Goal: Information Seeking & Learning: Learn about a topic

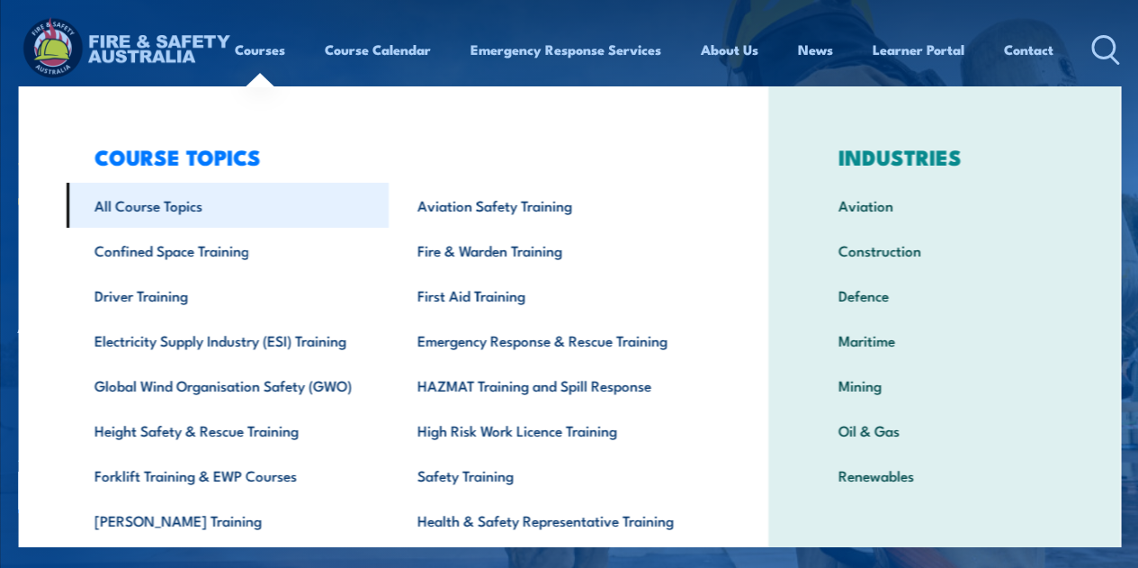
click at [187, 211] on link "All Course Topics" at bounding box center [227, 205] width 323 height 45
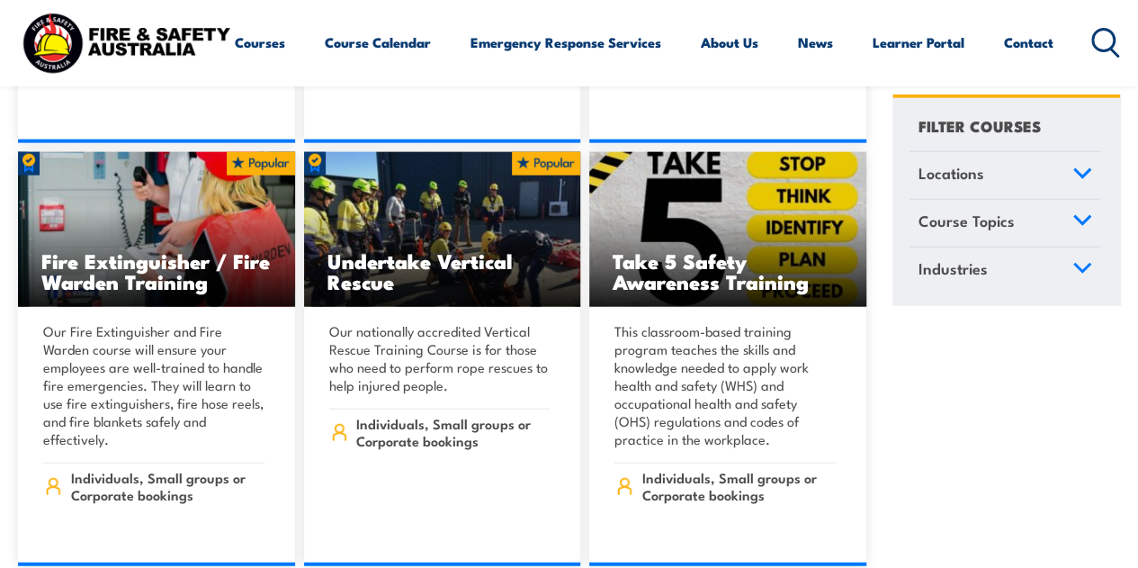
scroll to position [5542, 0]
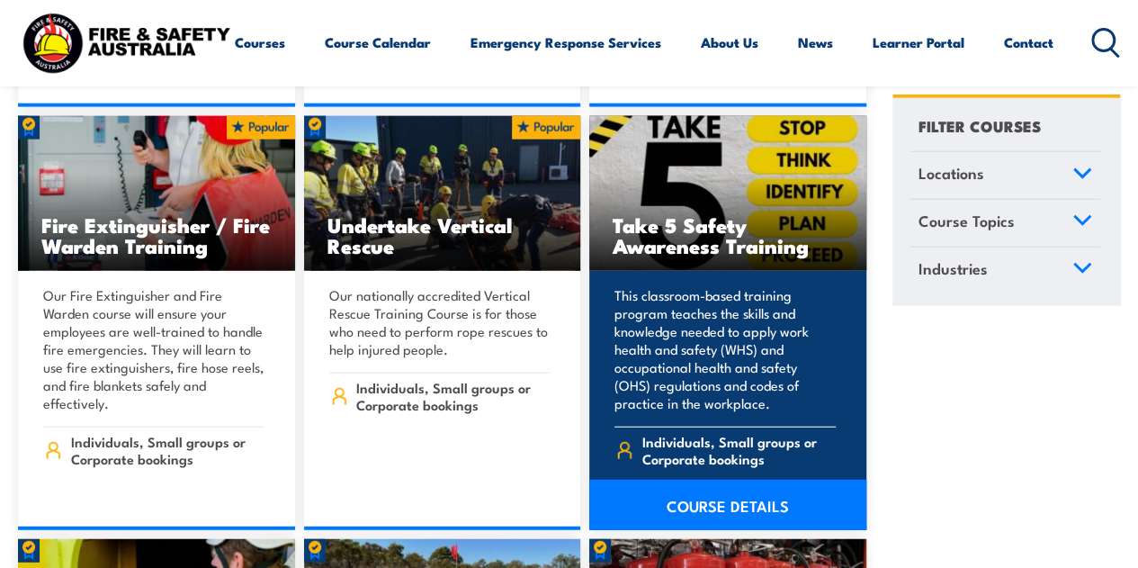
click at [750, 479] on link "COURSE DETAILS" at bounding box center [727, 504] width 277 height 50
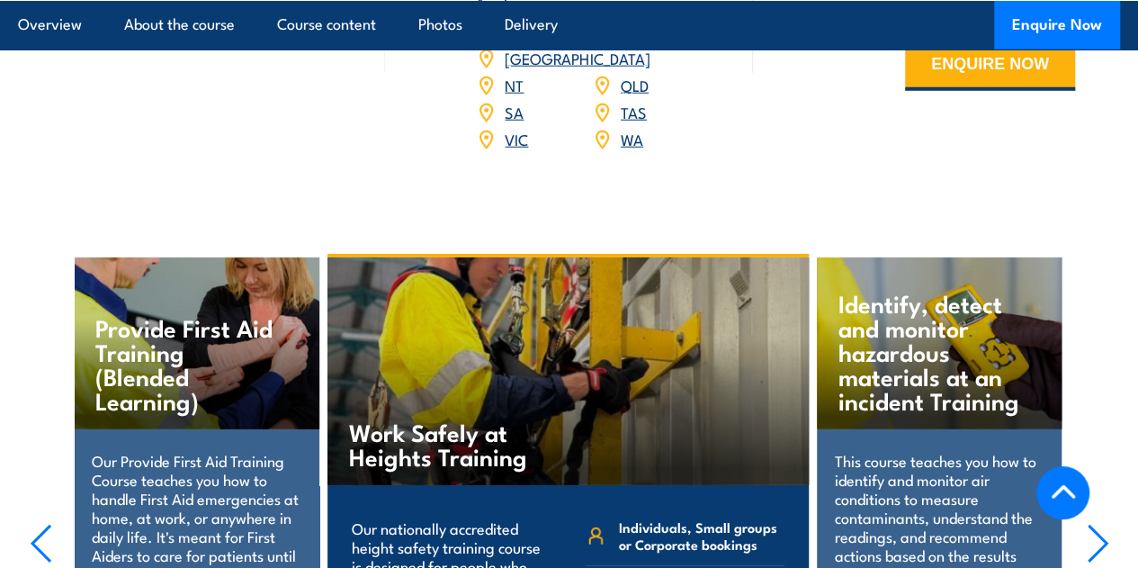
scroll to position [2553, 0]
